Goal: Task Accomplishment & Management: Manage account settings

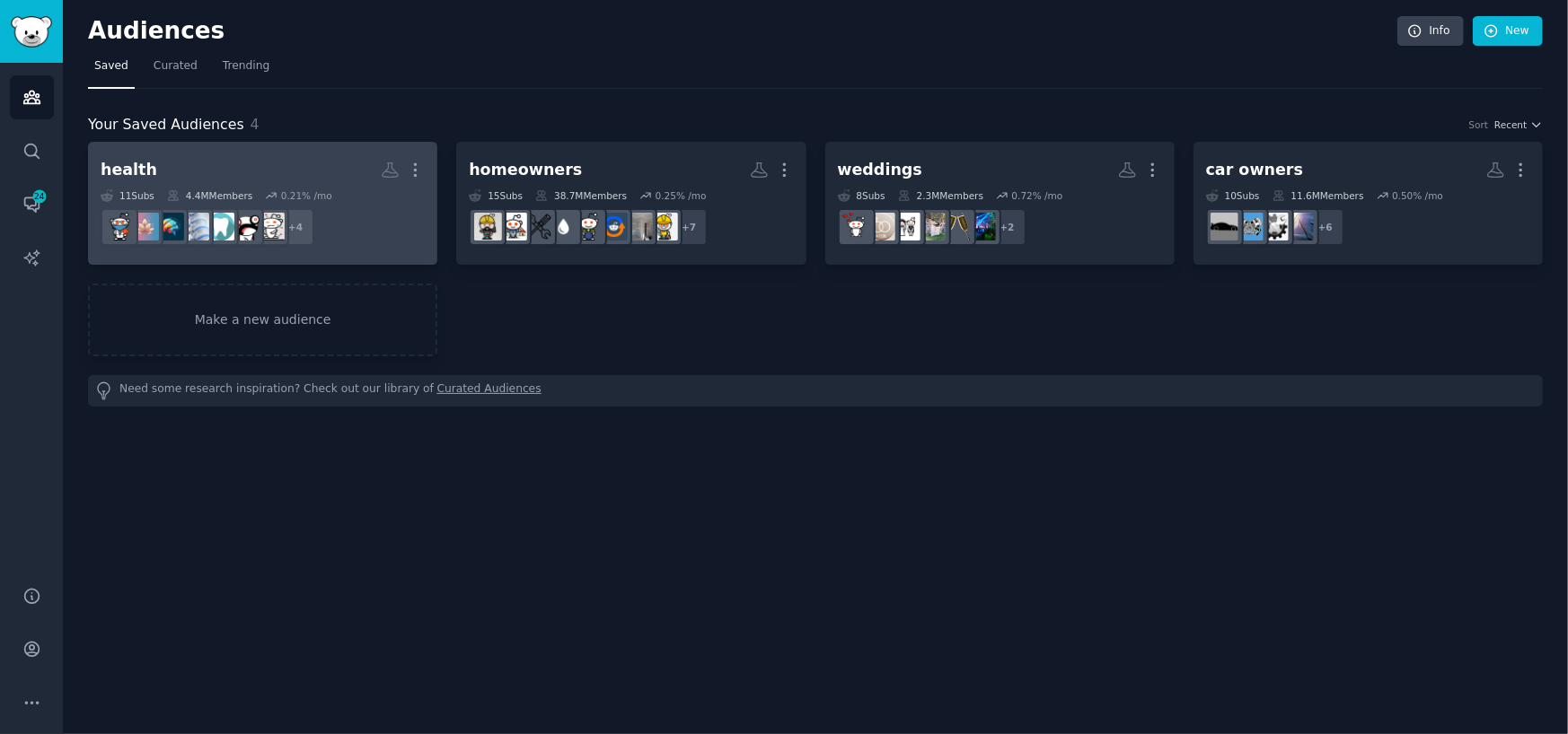
click at [275, 151] on link "health More 11 Sub s 4.4M Members 0.21 % /mo r/migraine + 4" at bounding box center [263, 203] width 350 height 123
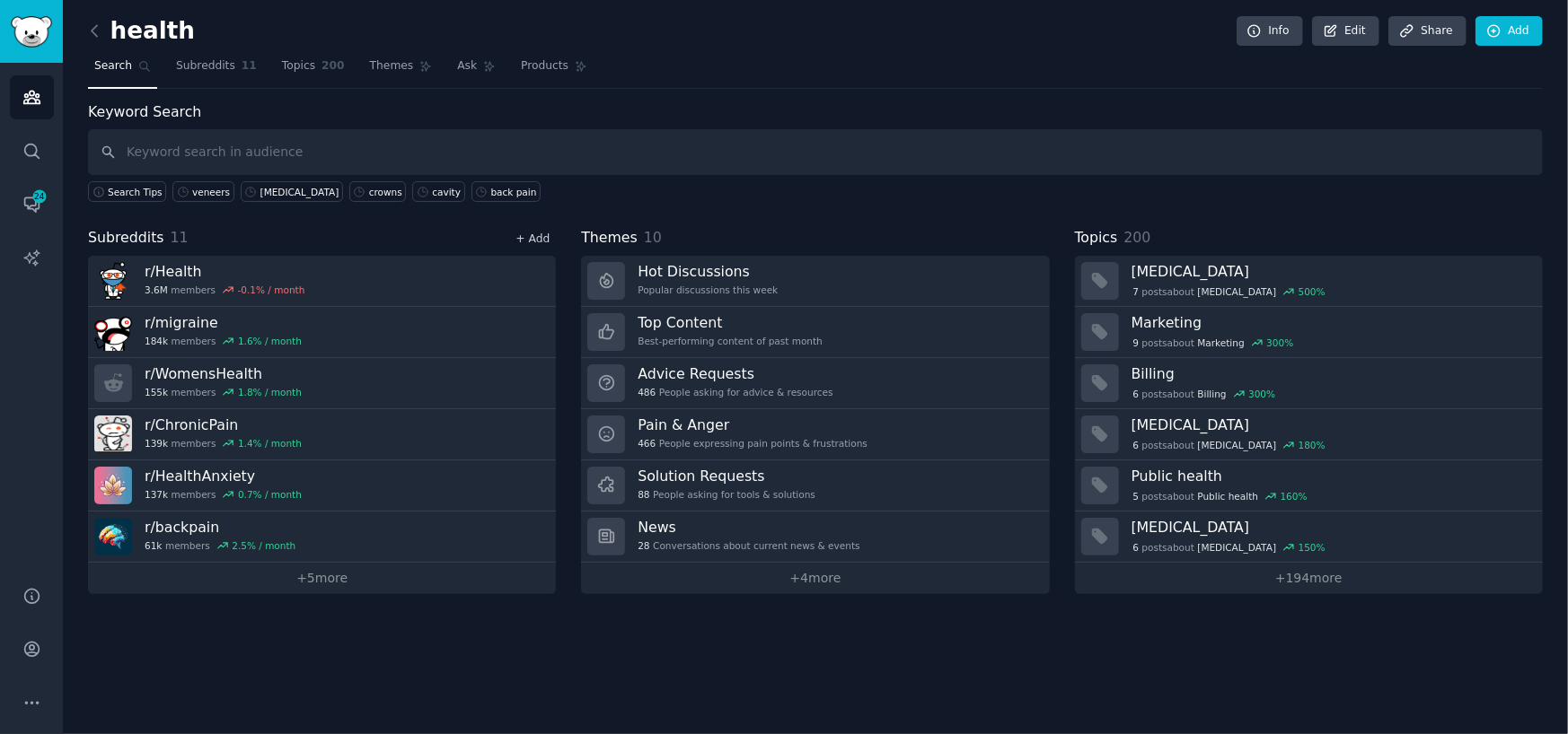
click at [533, 233] on link "+ Add" at bounding box center [532, 239] width 34 height 13
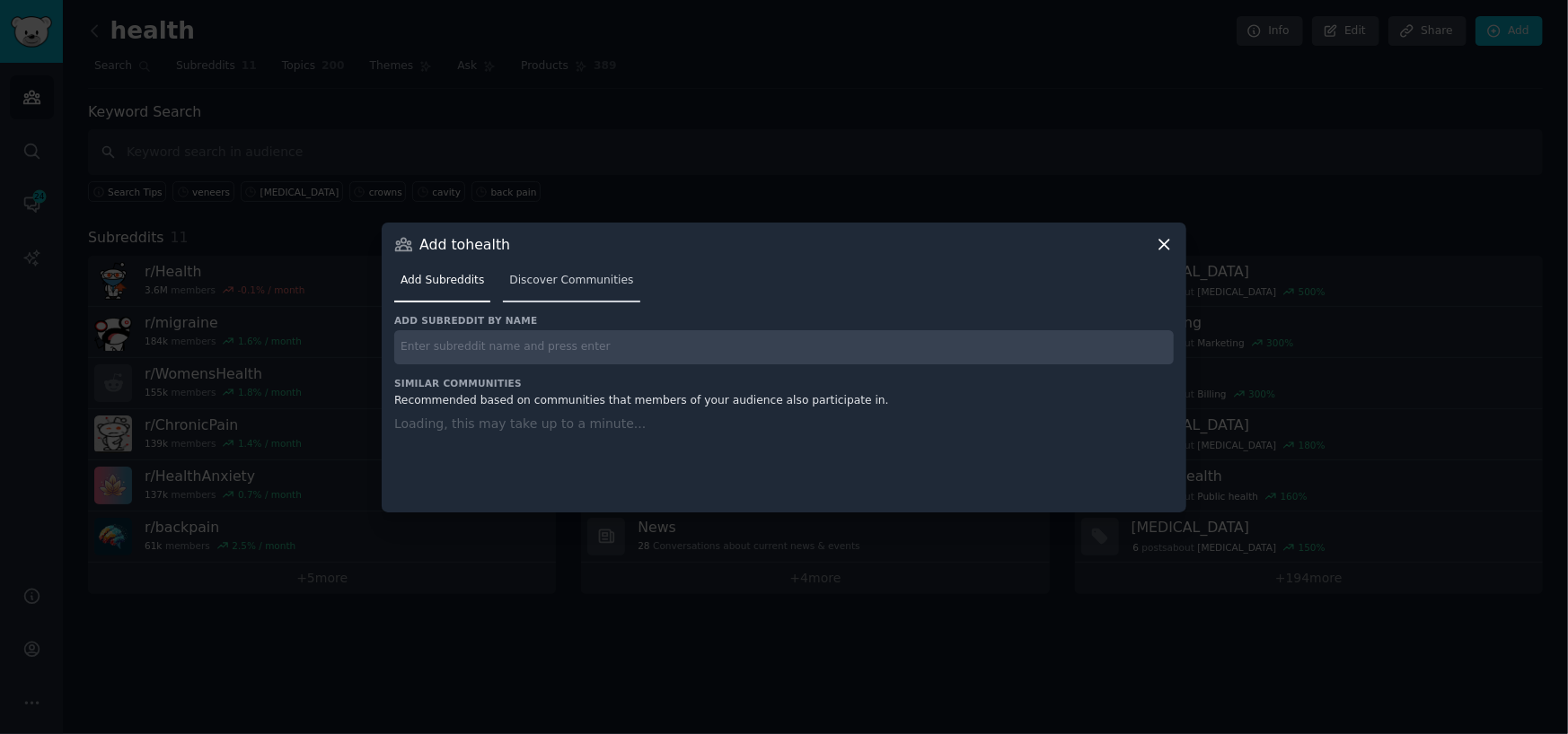
click at [557, 277] on span "Discover Communities" at bounding box center [571, 281] width 124 height 17
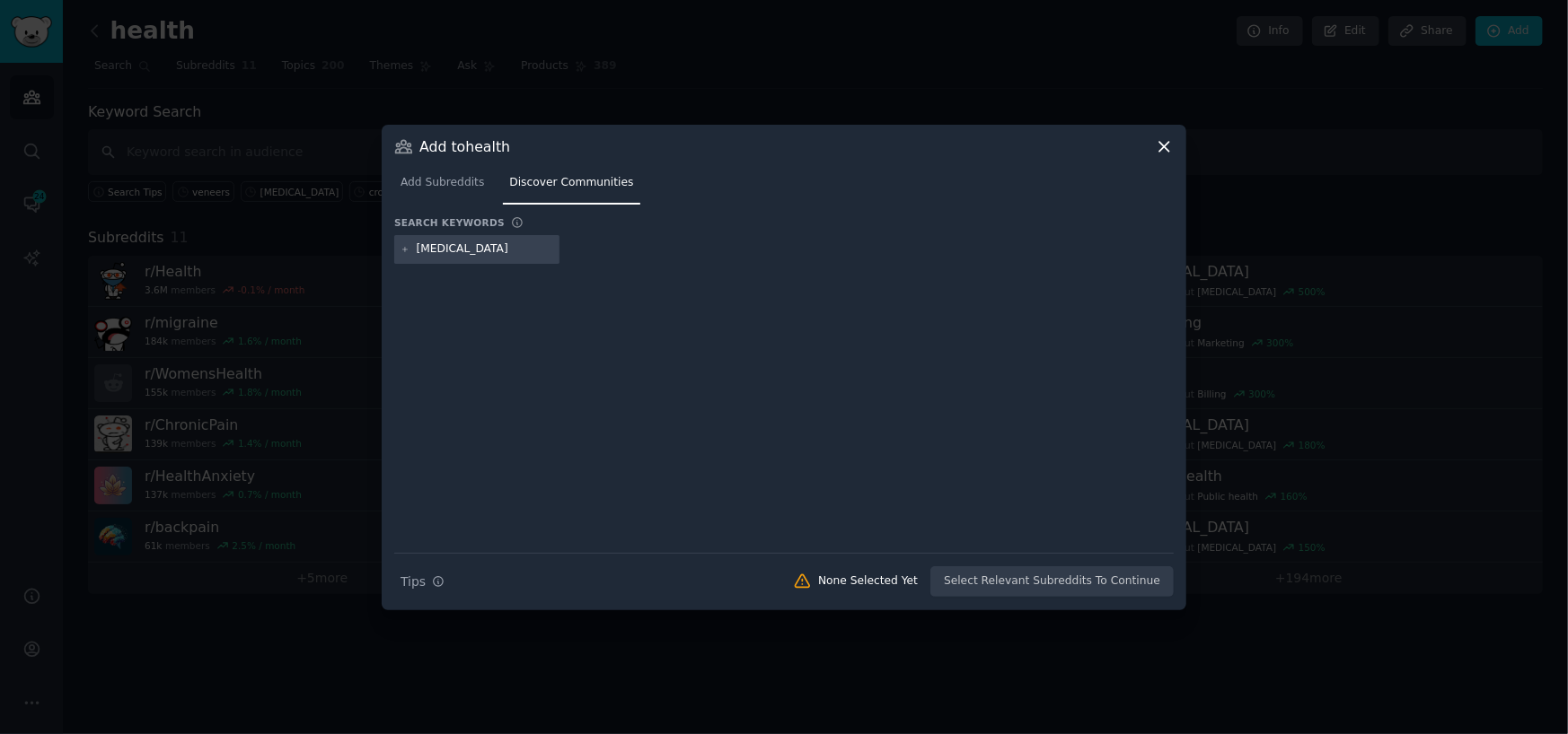
type input "dental implants"
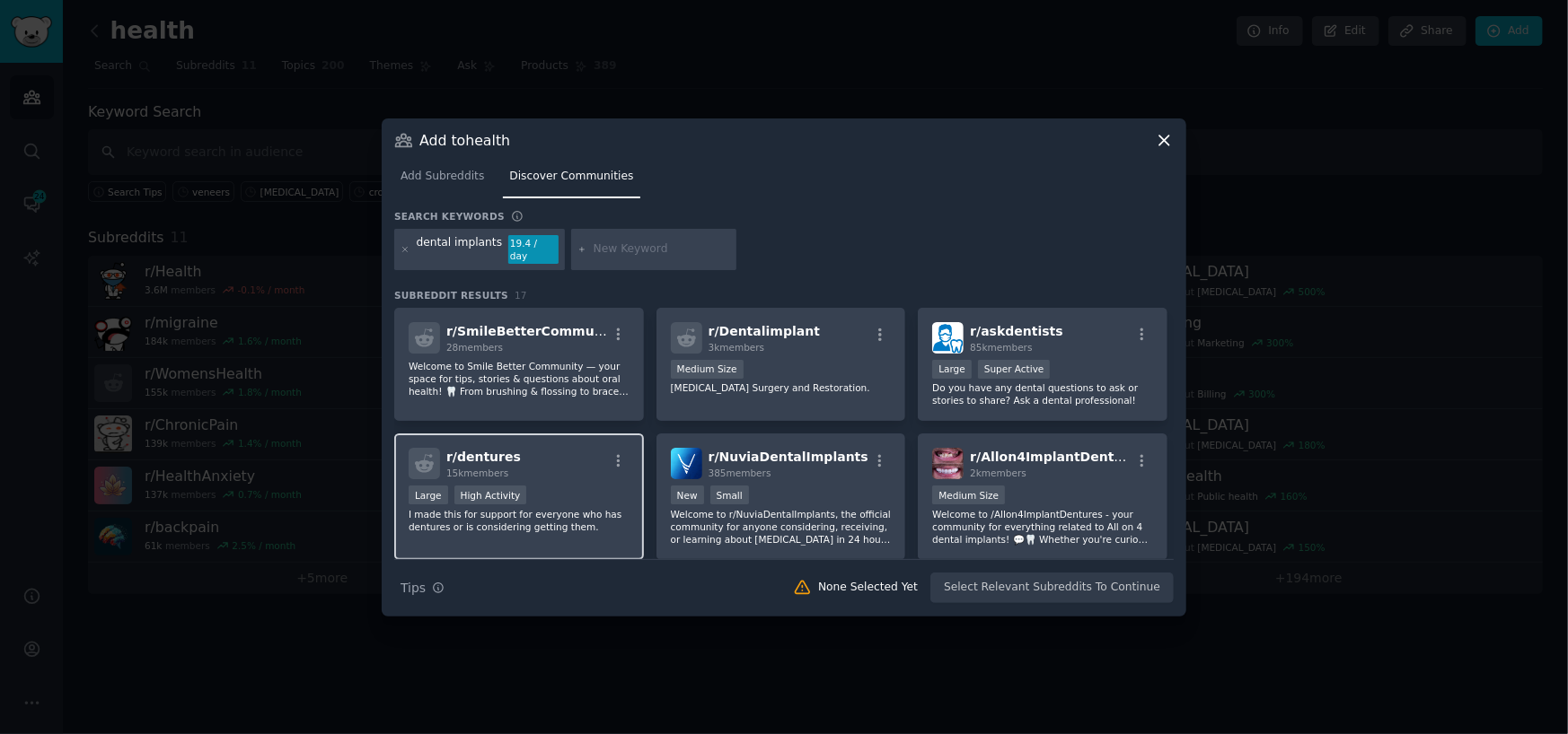
click at [582, 476] on div "r/ dentures 15k members Large High Activity I made this for support for everyon…" at bounding box center [518, 497] width 249 height 127
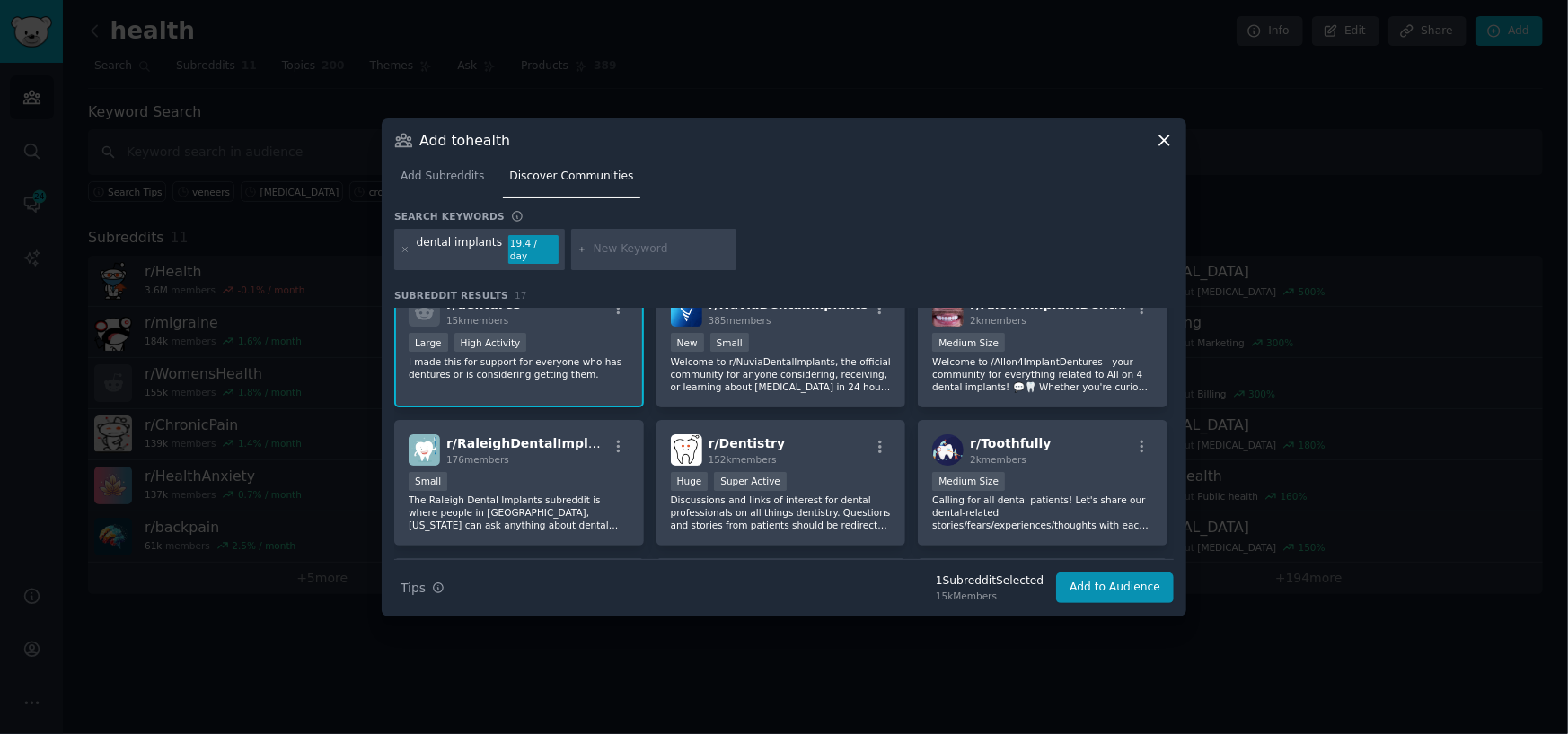
scroll to position [179, 0]
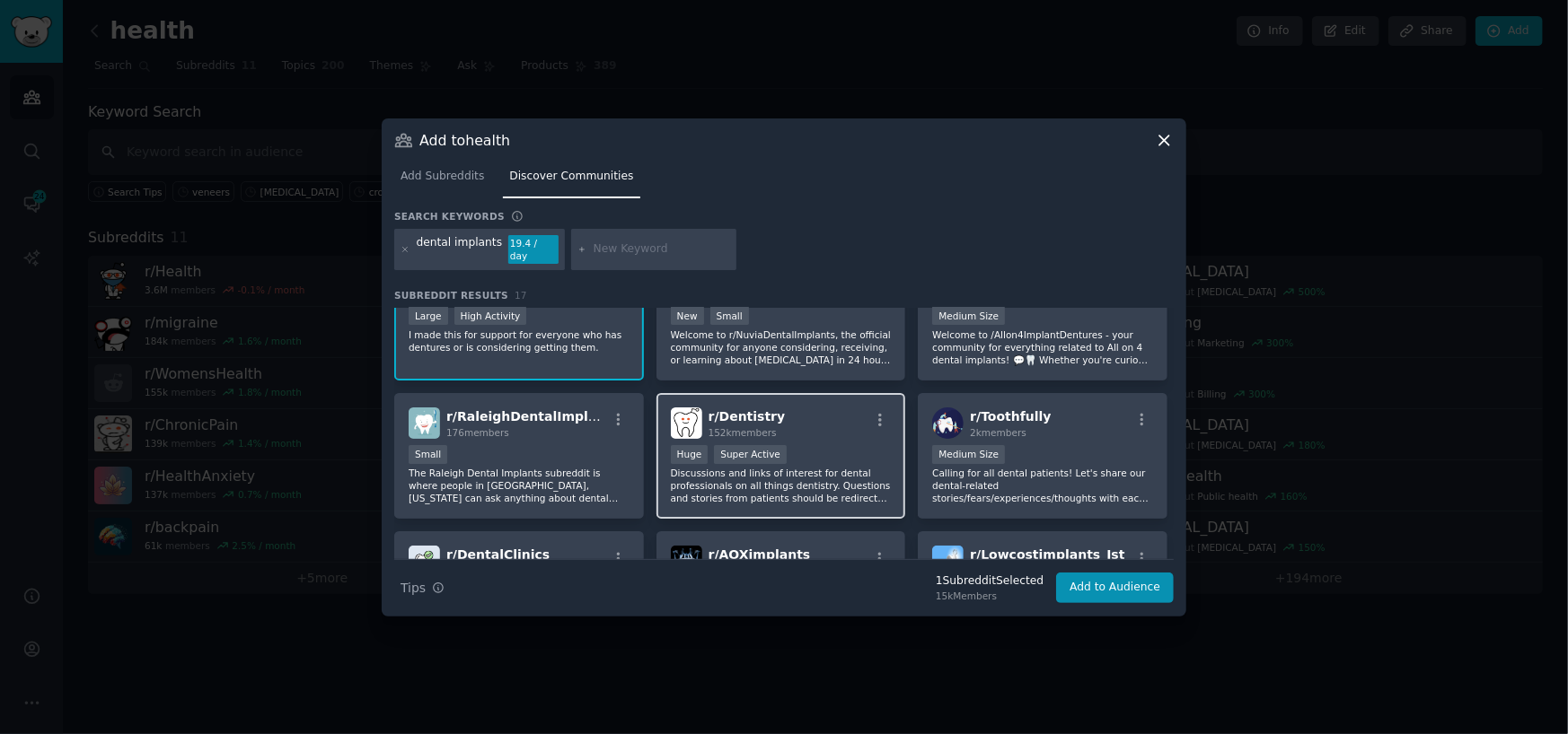
click at [835, 430] on div "r/ Dentistry 152k members" at bounding box center [781, 423] width 221 height 31
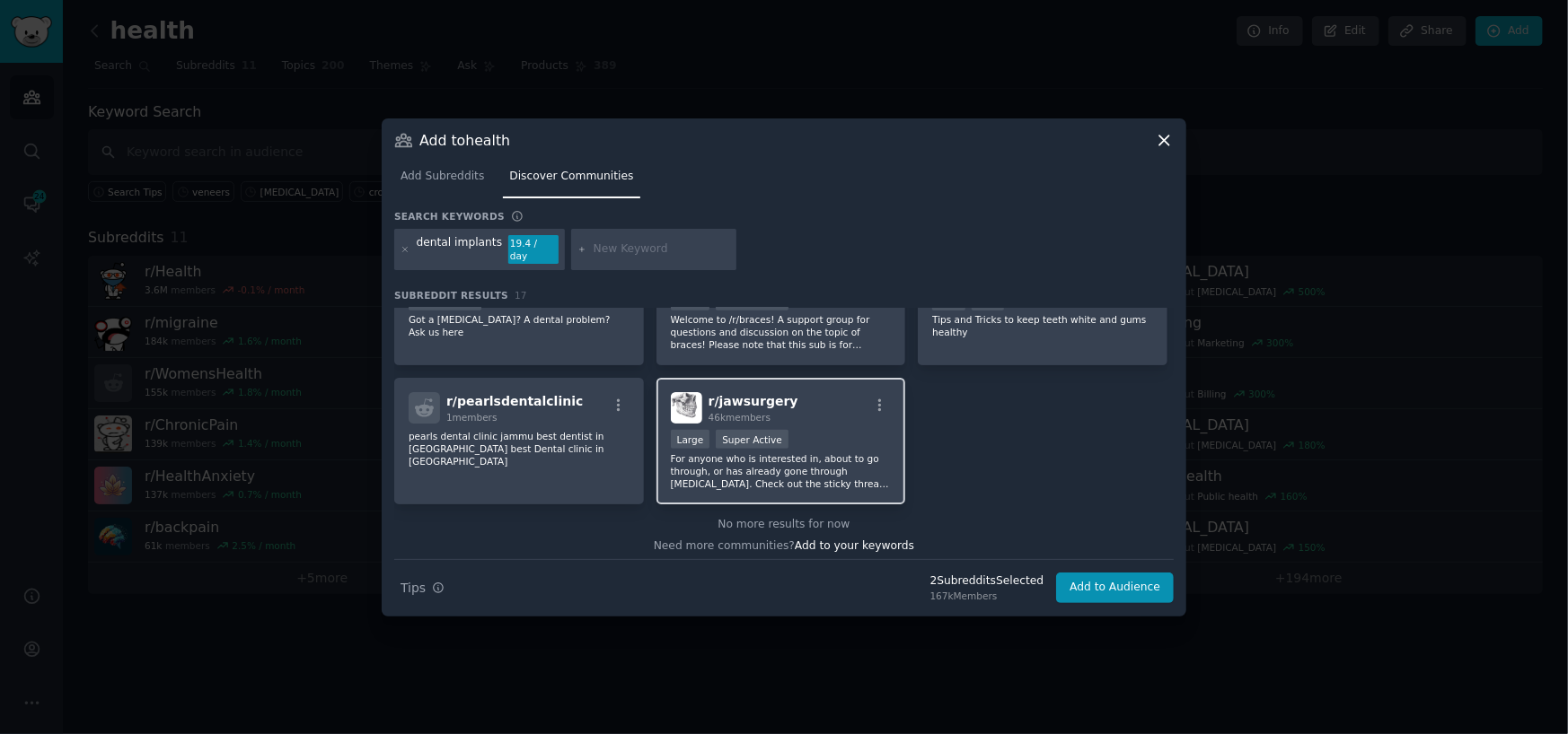
scroll to position [616, 0]
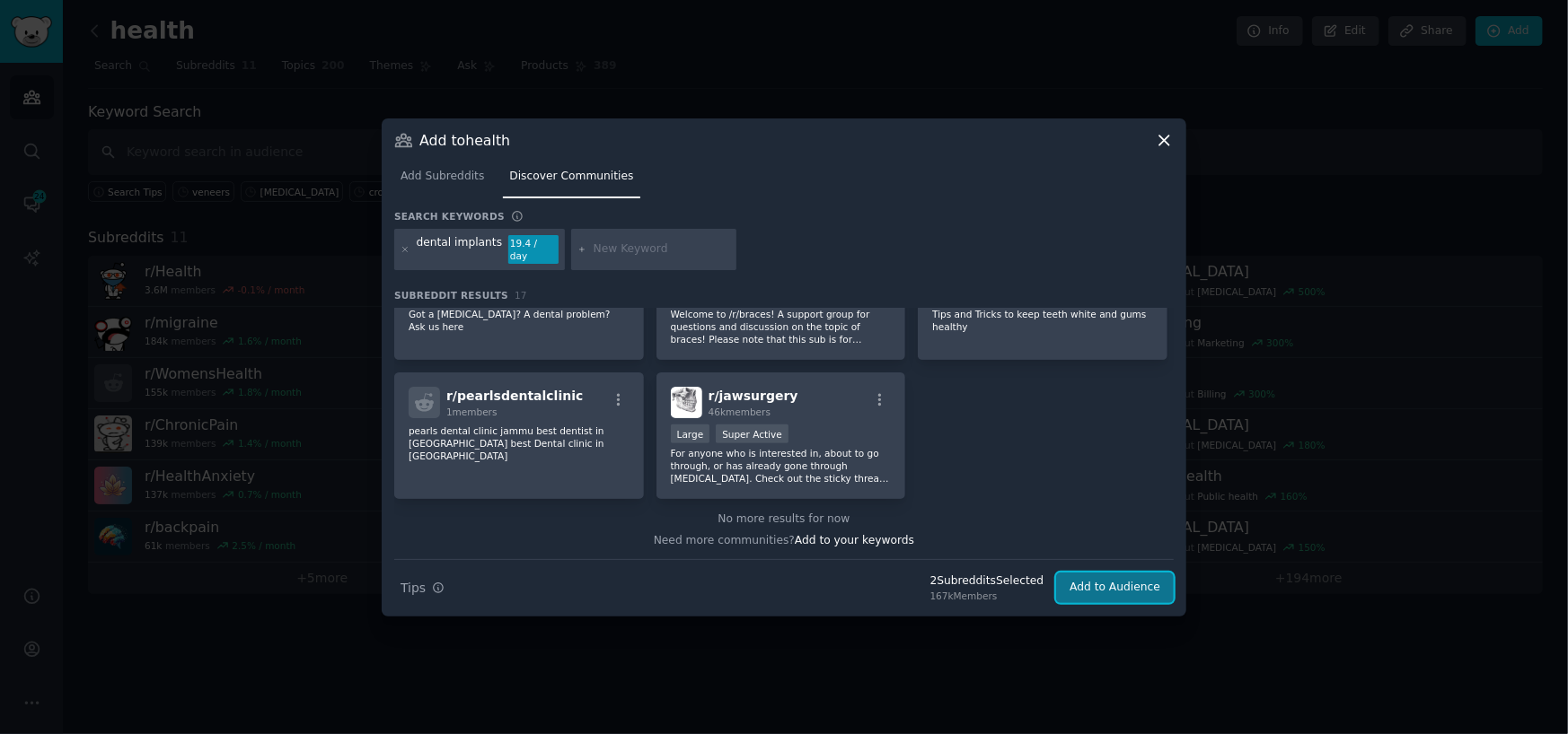
click at [1114, 589] on button "Add to Audience" at bounding box center [1115, 588] width 118 height 30
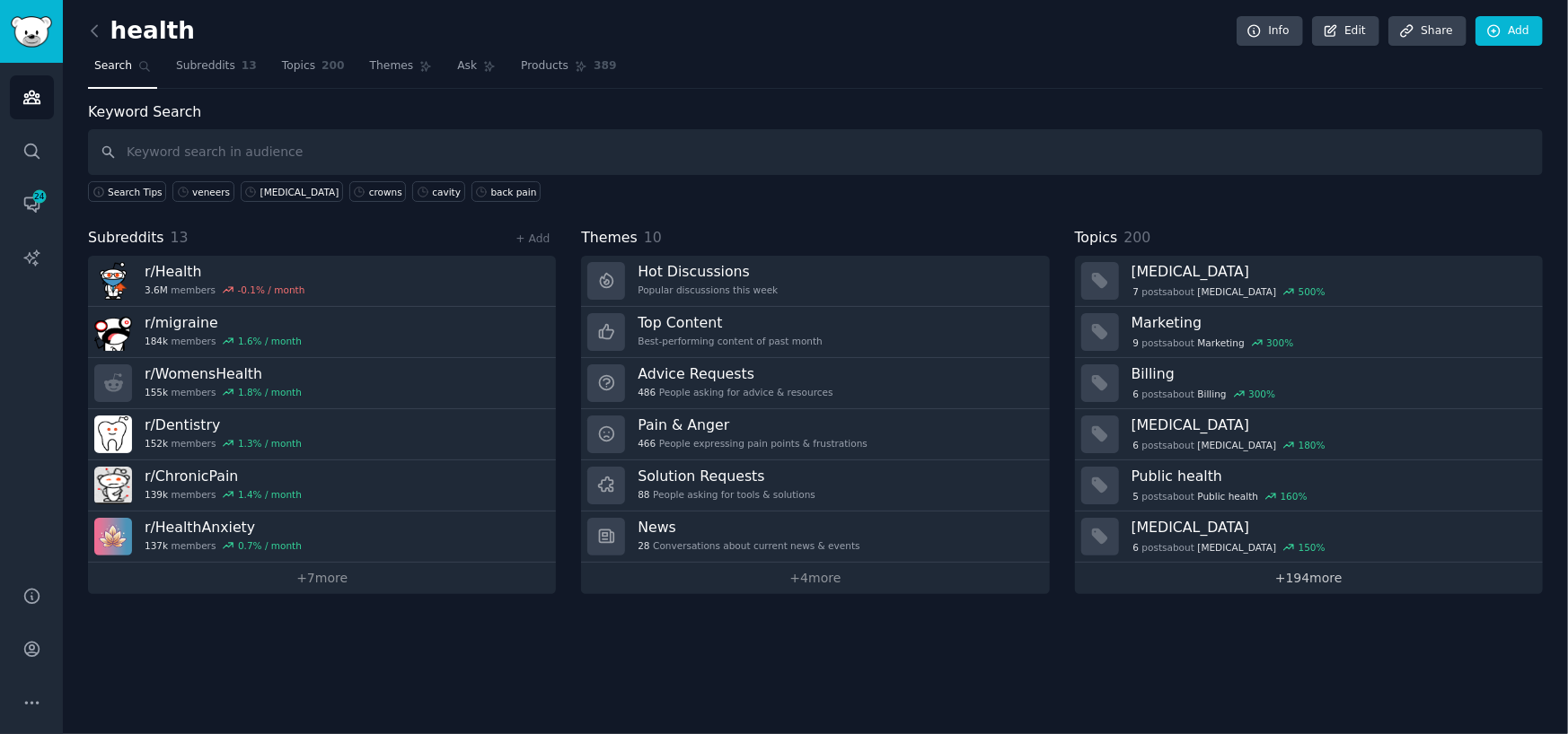
click at [1336, 577] on link "+ 194 more" at bounding box center [1309, 579] width 468 height 31
click at [197, 154] on input "text" at bounding box center [815, 153] width 1455 height 46
click at [187, 155] on input "text" at bounding box center [815, 153] width 1455 height 46
paste input "neck pain"
type input "neck pain"
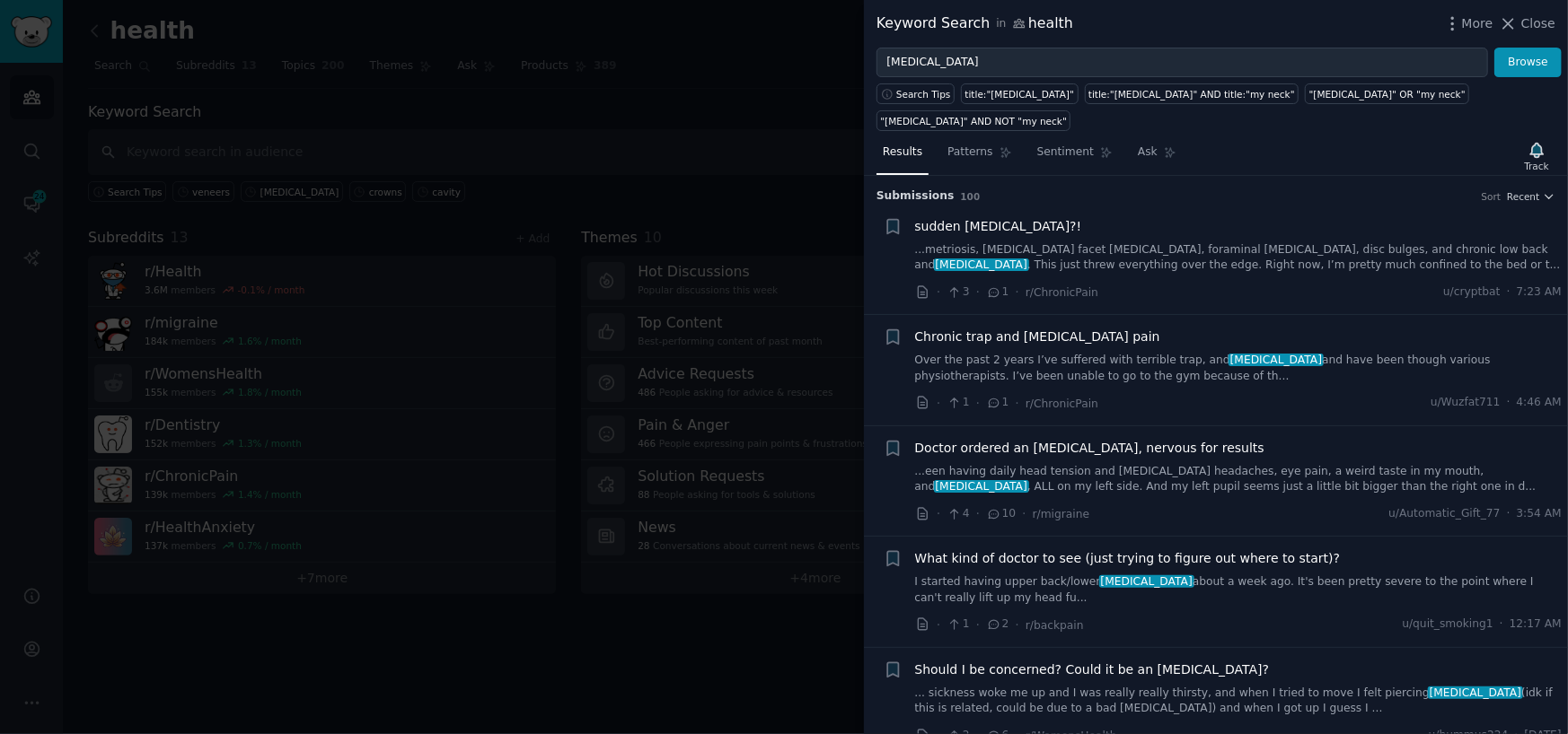
click at [997, 243] on link "...metriosis, lumbar facet arthropathy, foraminal stenosis, disc bulges, and ch…" at bounding box center [1239, 258] width 648 height 31
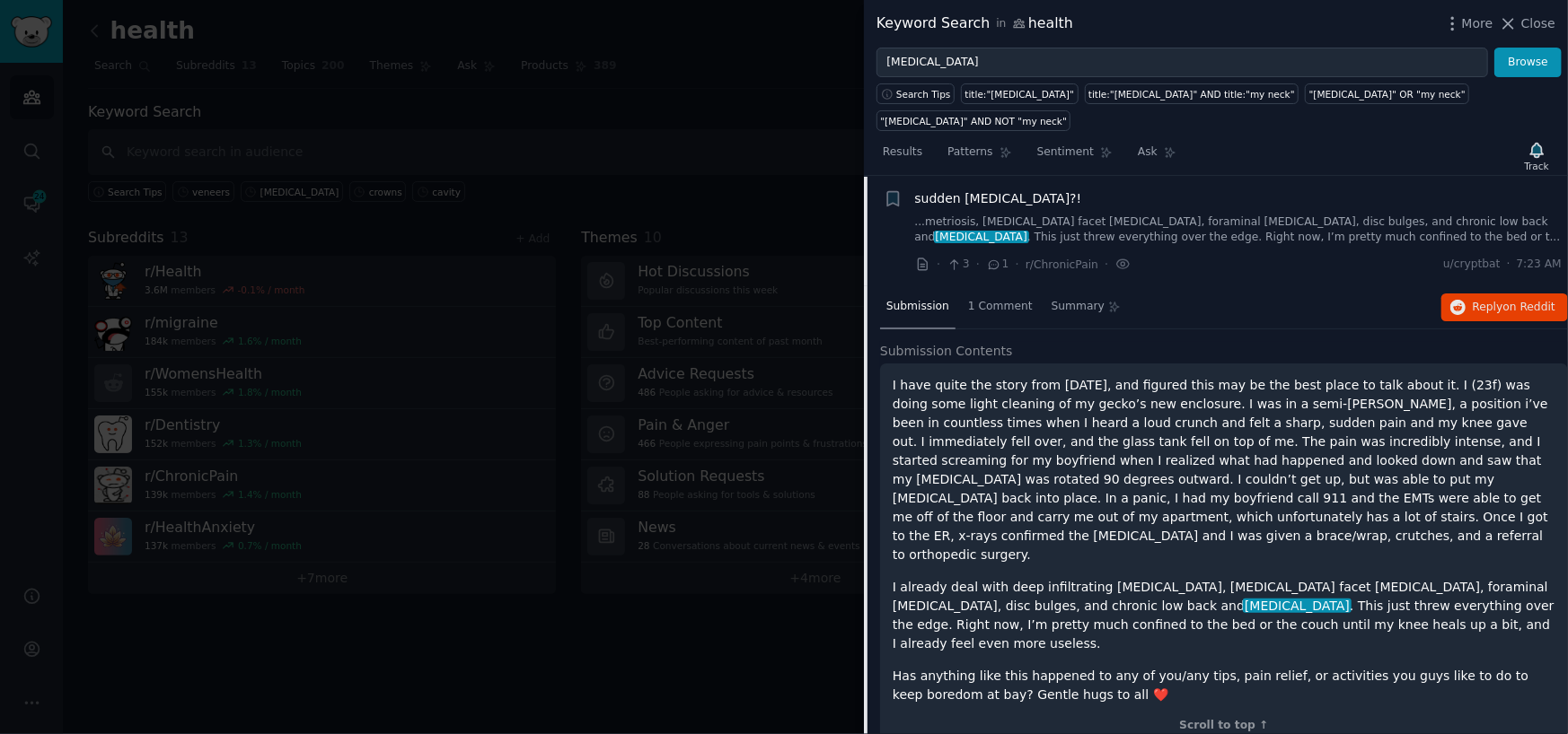
scroll to position [118, 0]
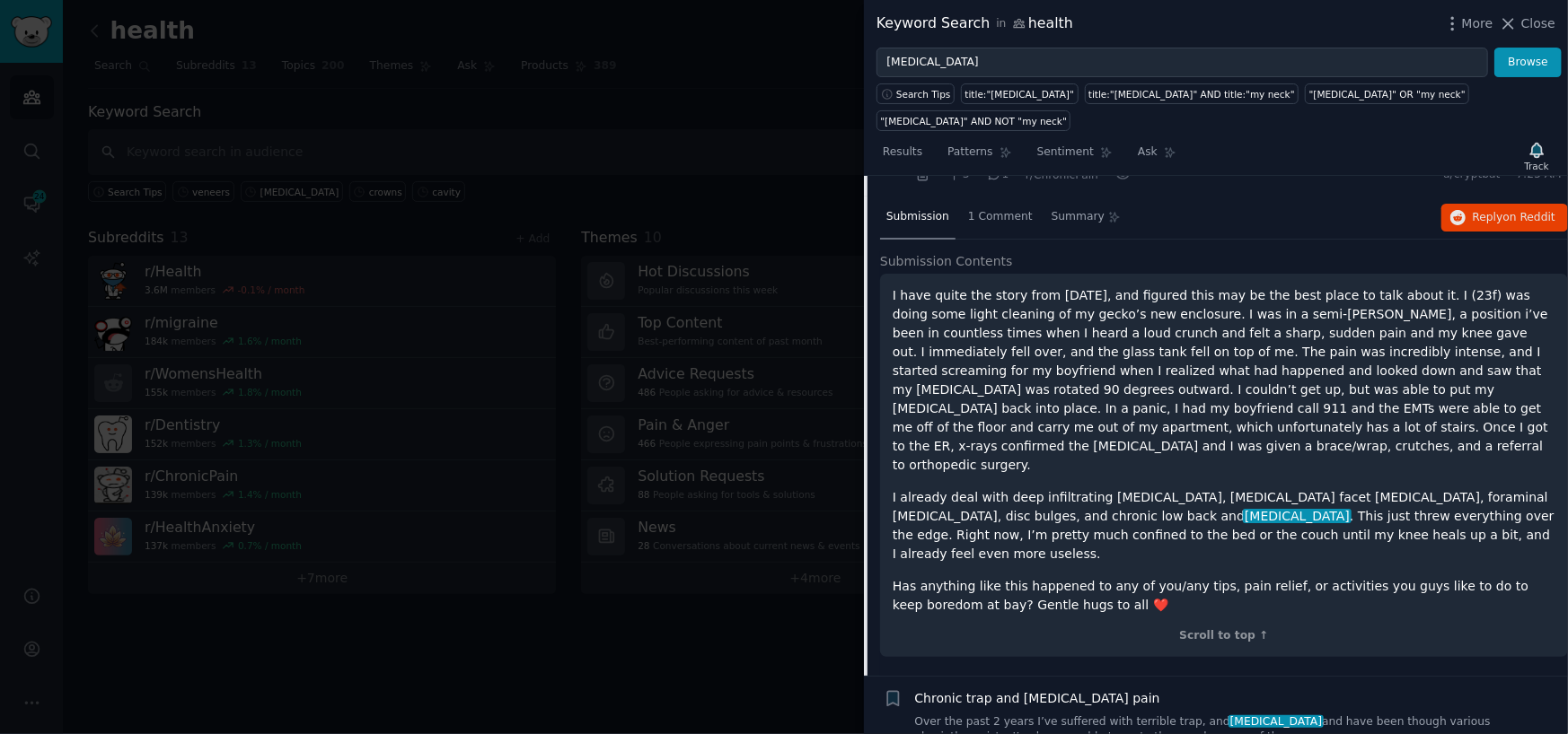
click at [1121, 367] on p "I have quite the story from yesterday, and figured this may be the best place t…" at bounding box center [1224, 380] width 663 height 189
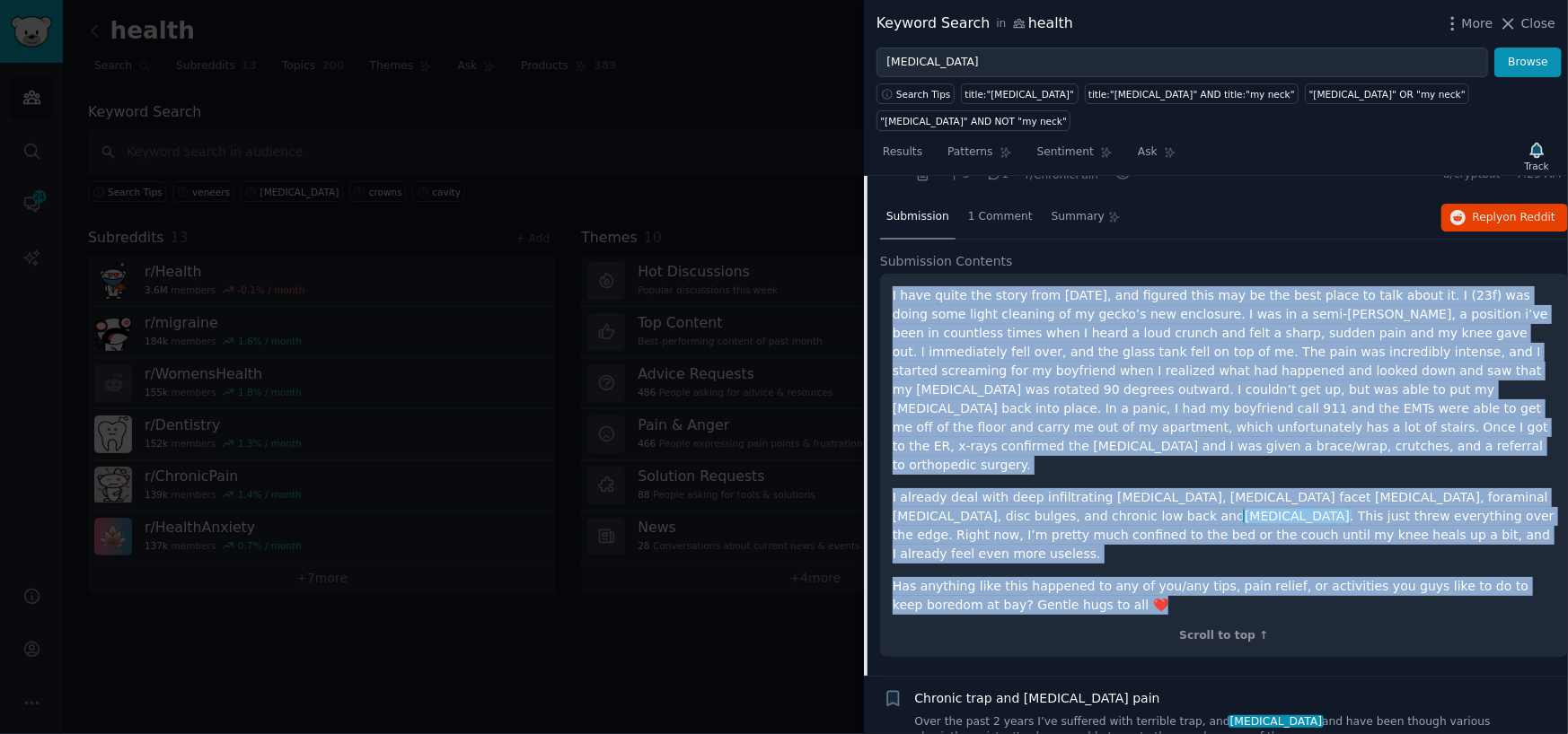
drag, startPoint x: 1047, startPoint y: 520, endPoint x: 879, endPoint y: 274, distance: 297.9
click at [879, 274] on div "Submission 1 Comment Summary Reply on Reddit Submission Contents I have quite t…" at bounding box center [1216, 436] width 704 height 479
copy div "I have quite the story from yesterday, and figured this may be the best place t…"
click at [1523, 211] on span "on Reddit" at bounding box center [1529, 217] width 52 height 13
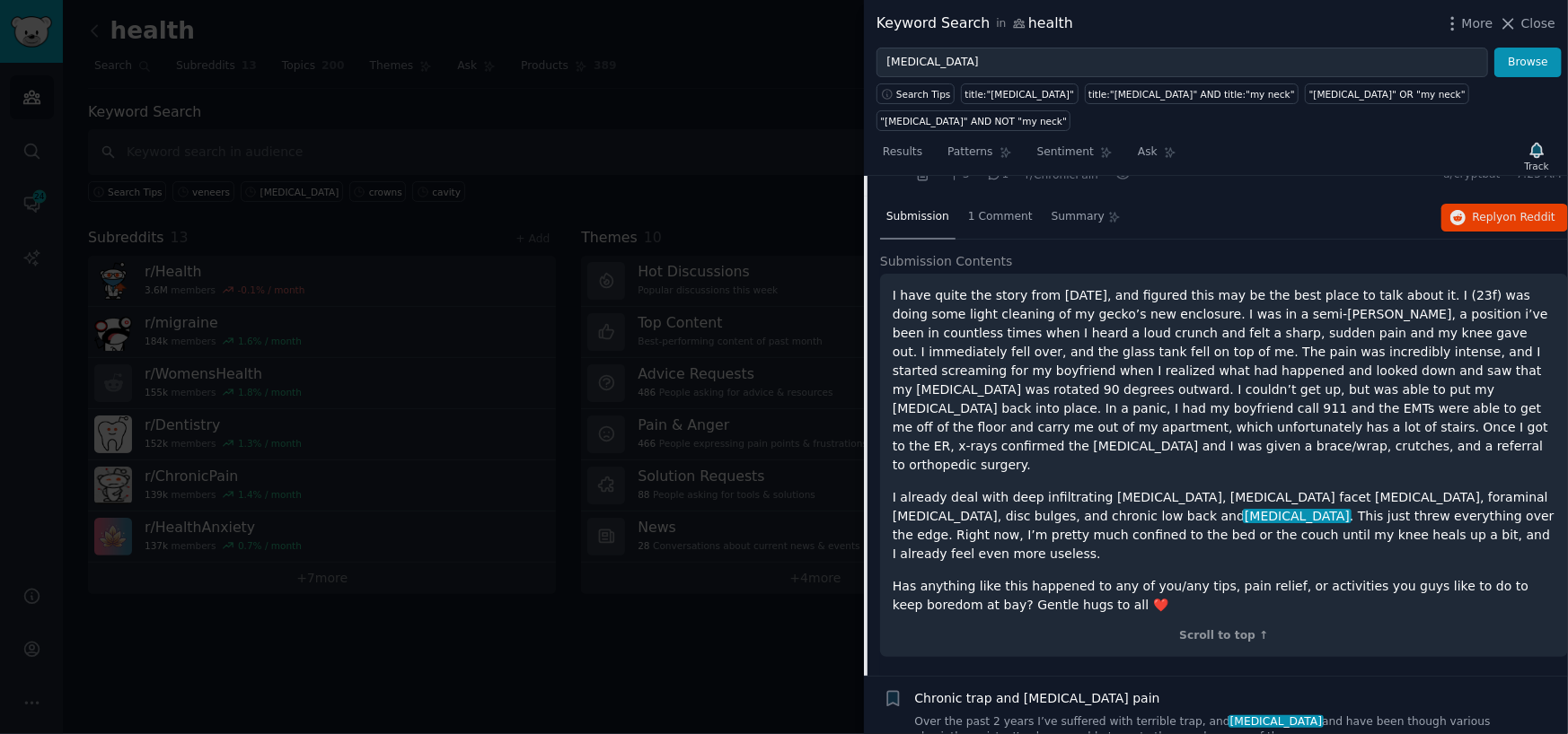
click at [663, 634] on div at bounding box center [784, 367] width 1568 height 734
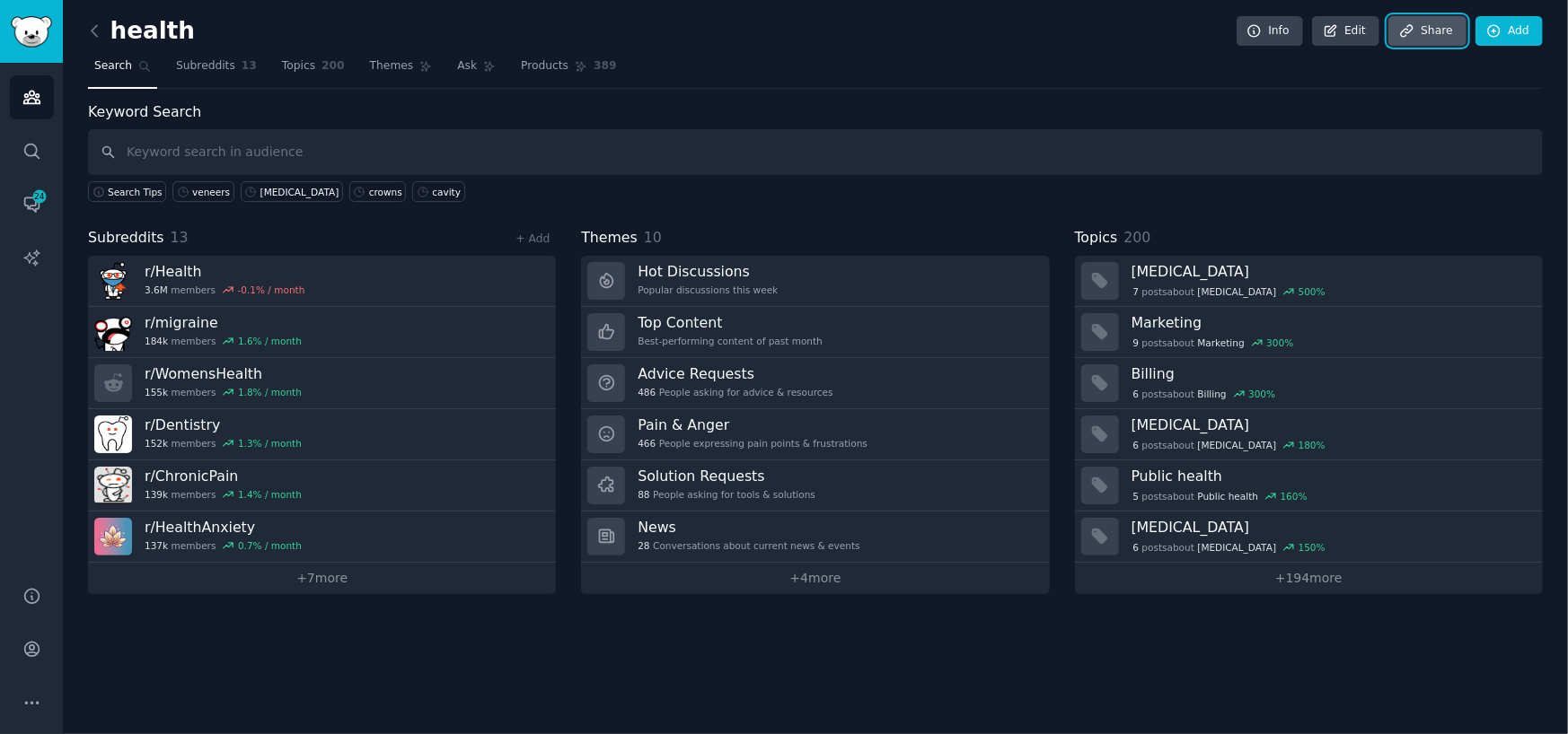
click at [1434, 29] on link "Share" at bounding box center [1427, 31] width 77 height 30
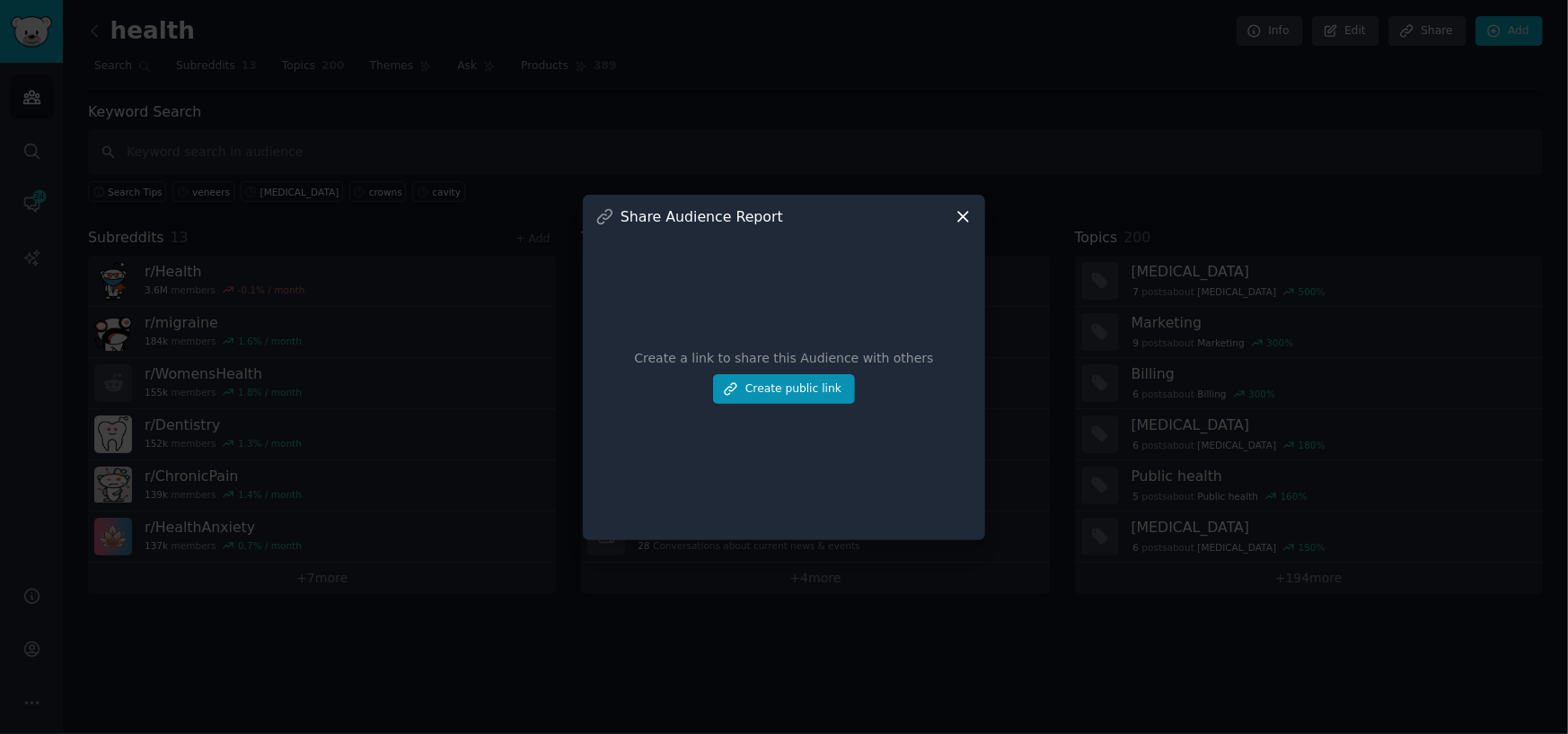
click at [957, 207] on icon at bounding box center [963, 216] width 18 height 18
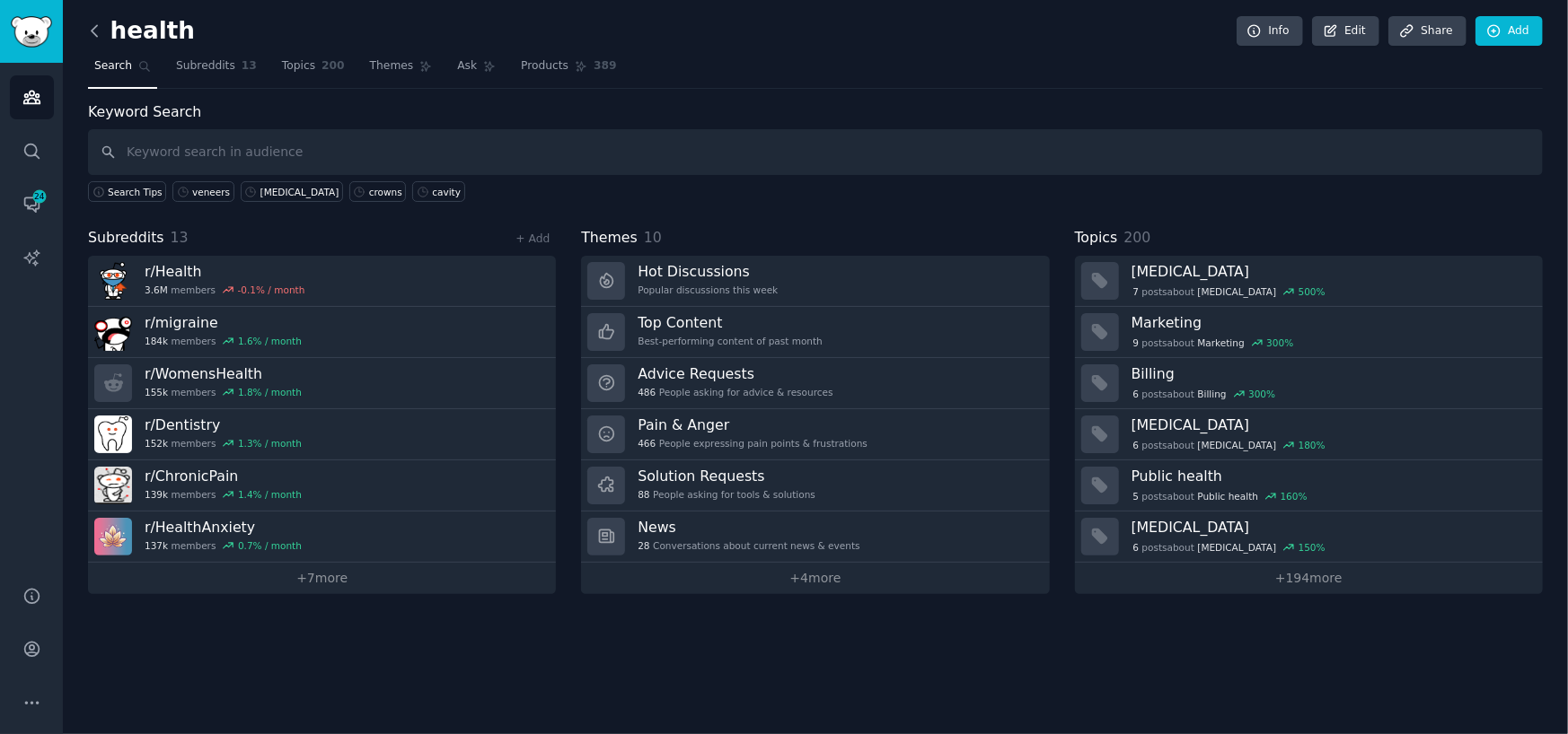
click at [87, 30] on icon at bounding box center [95, 30] width 18 height 18
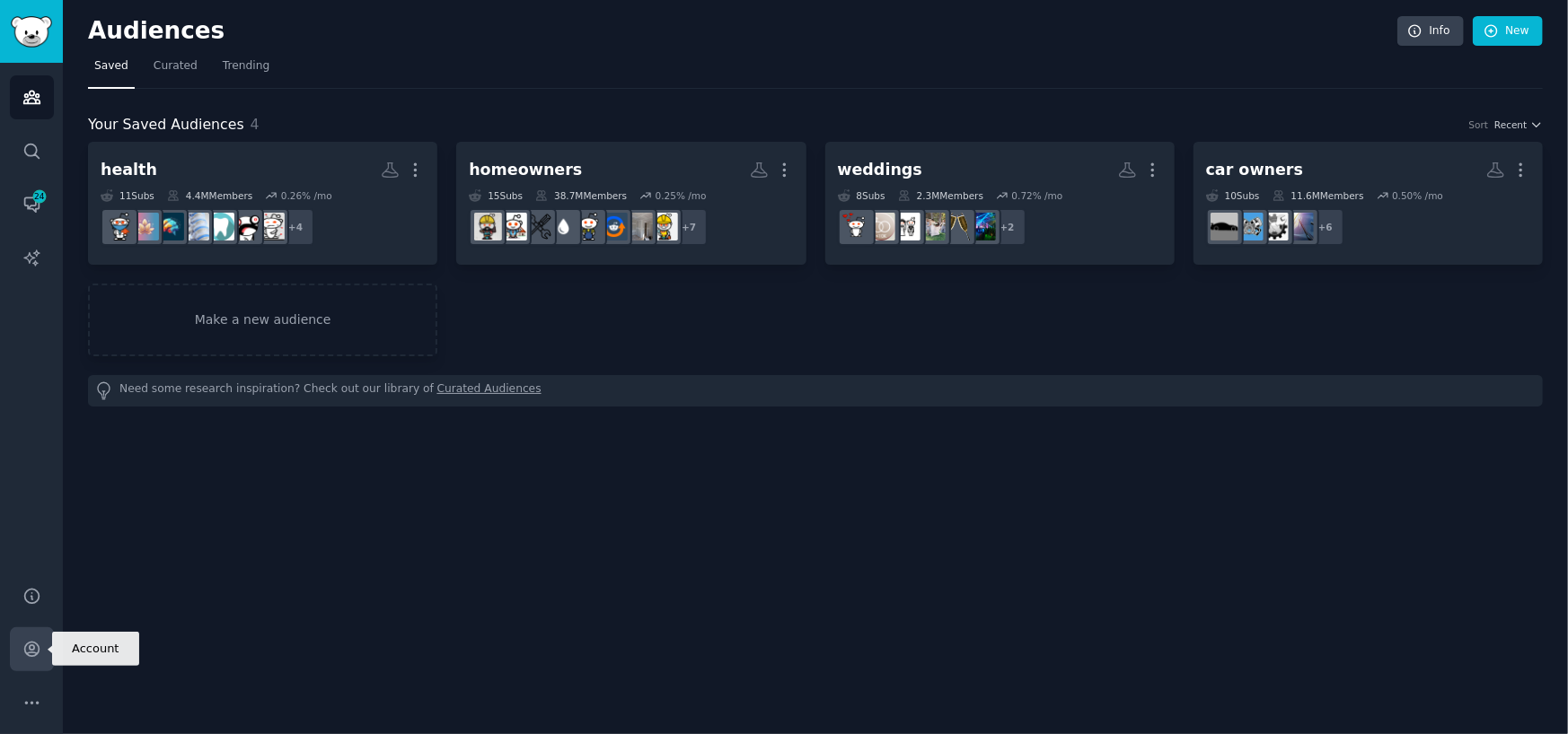
click at [36, 631] on link "Account" at bounding box center [32, 649] width 44 height 44
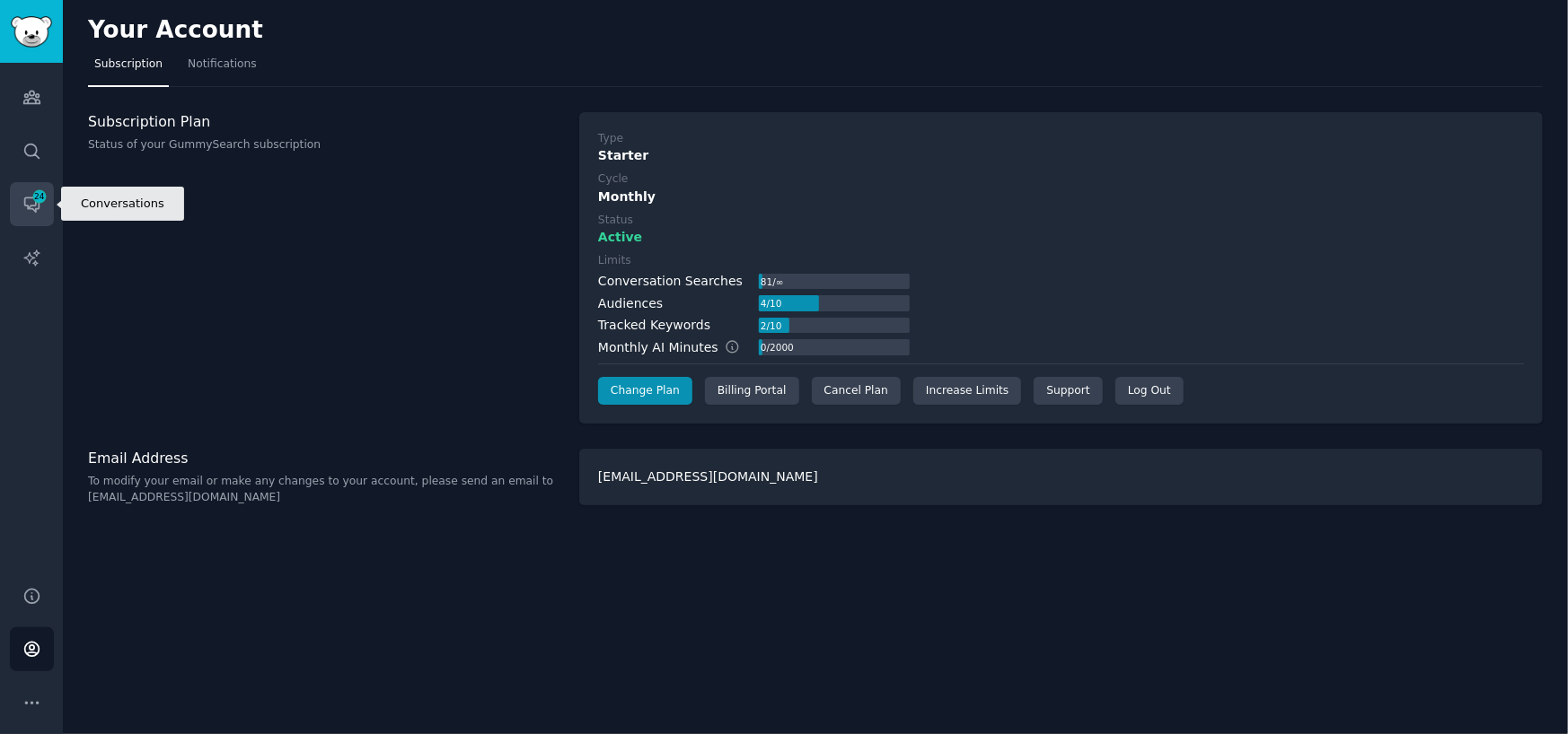
click at [45, 206] on link "Conversations 24" at bounding box center [32, 204] width 44 height 44
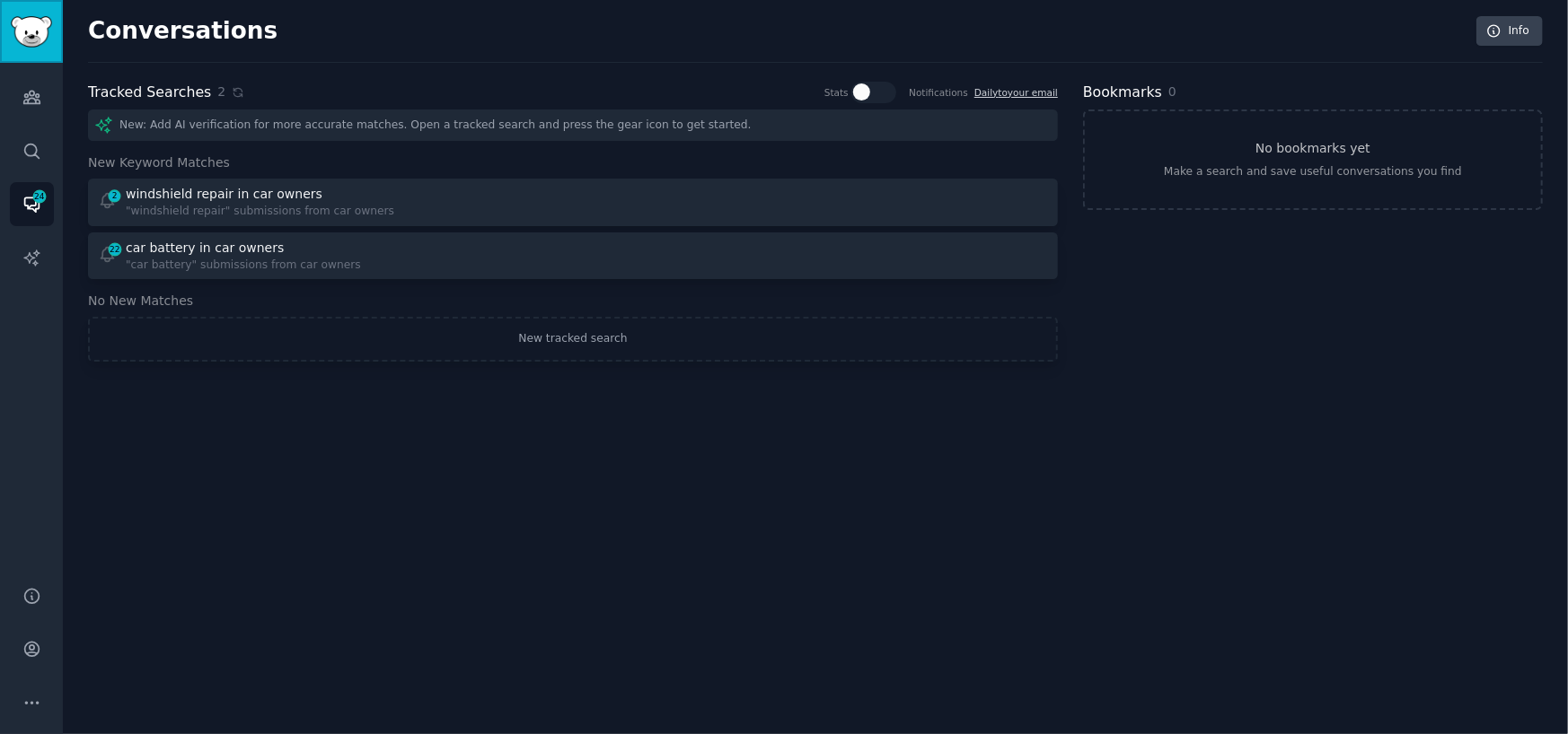
click at [29, 40] on img "Sidebar" at bounding box center [31, 32] width 41 height 31
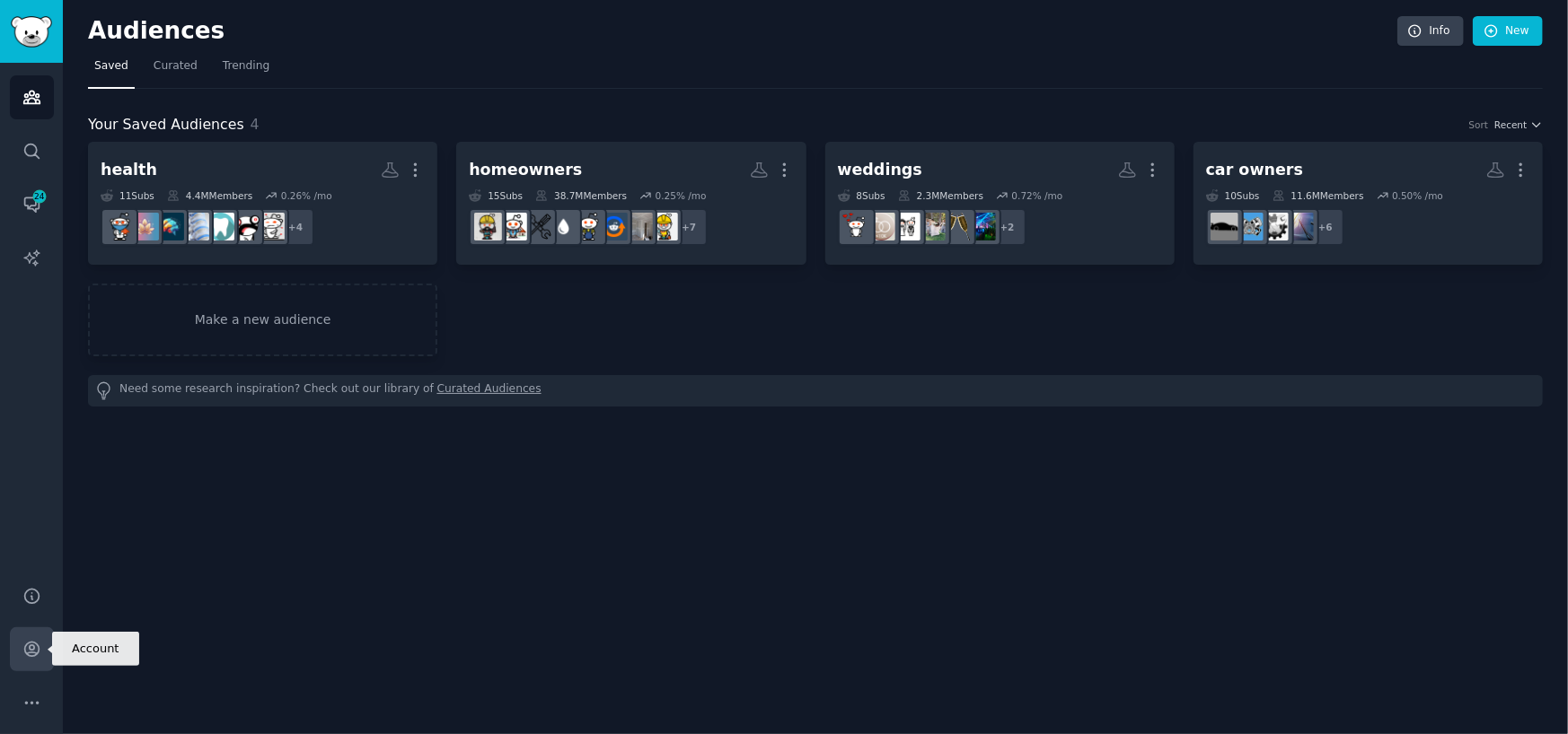
click at [32, 664] on link "Account" at bounding box center [32, 649] width 44 height 44
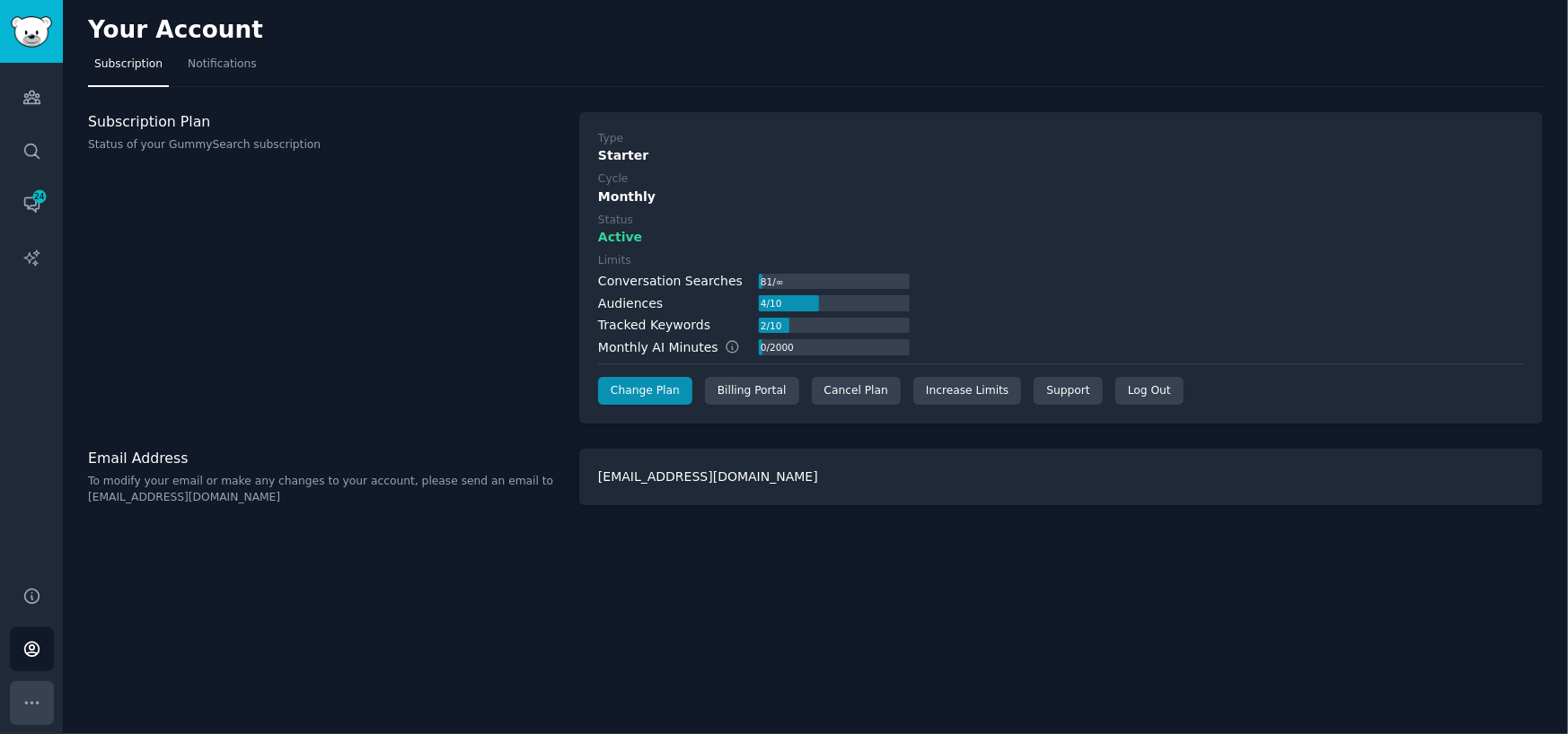
click at [26, 694] on icon "Sidebar" at bounding box center [31, 703] width 18 height 18
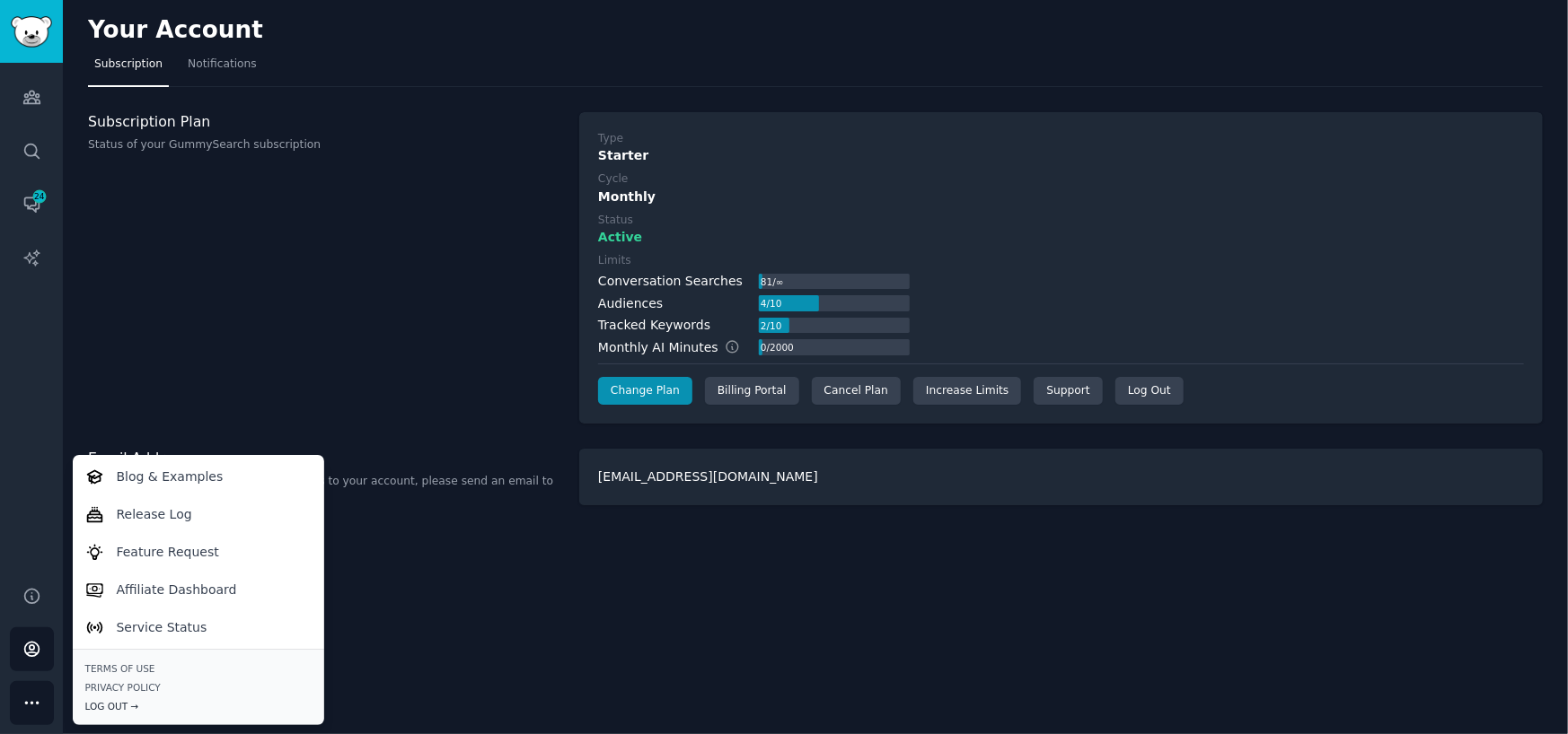
click at [108, 711] on div "Log Out →" at bounding box center [199, 706] width 226 height 13
